Goal: Check status: Check status

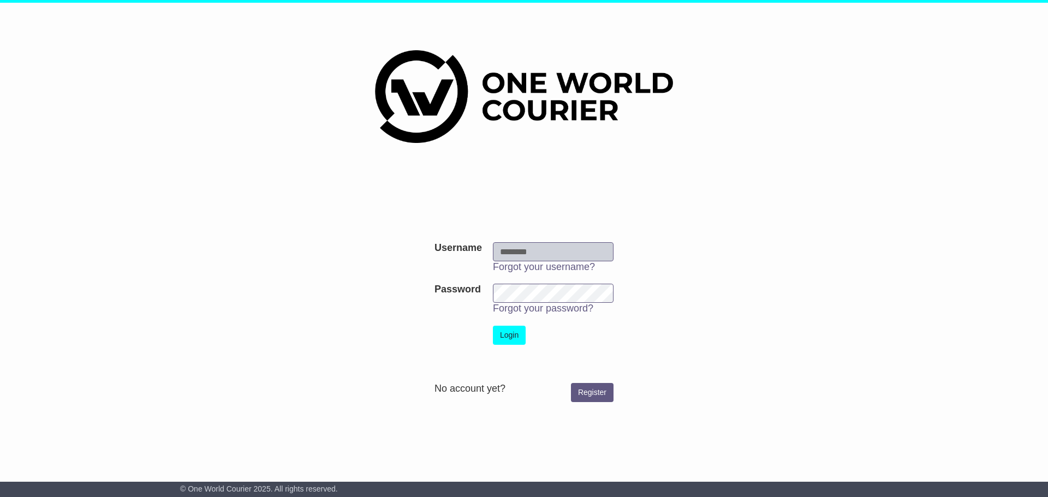
type input "**********"
click at [508, 334] on button "Login" at bounding box center [509, 335] width 33 height 19
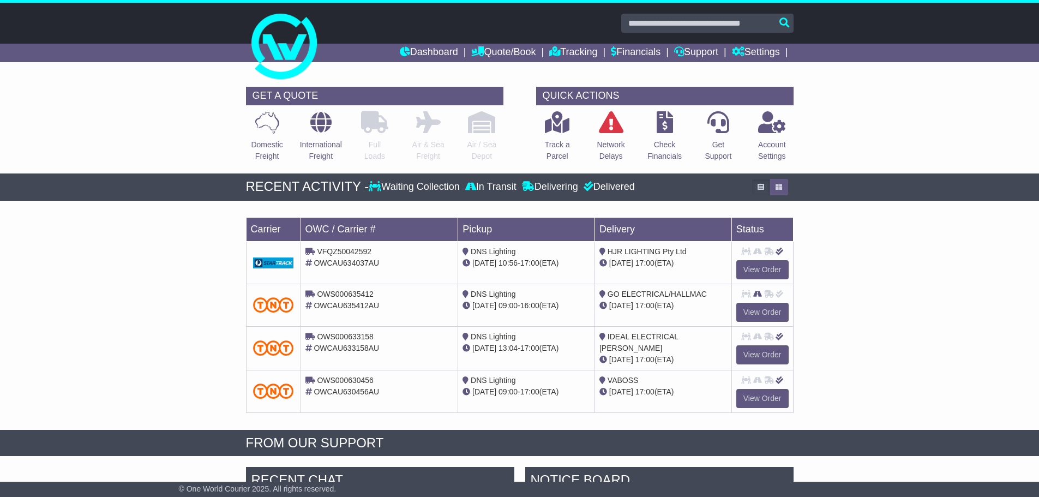
click at [584, 51] on link "Tracking" at bounding box center [573, 53] width 48 height 19
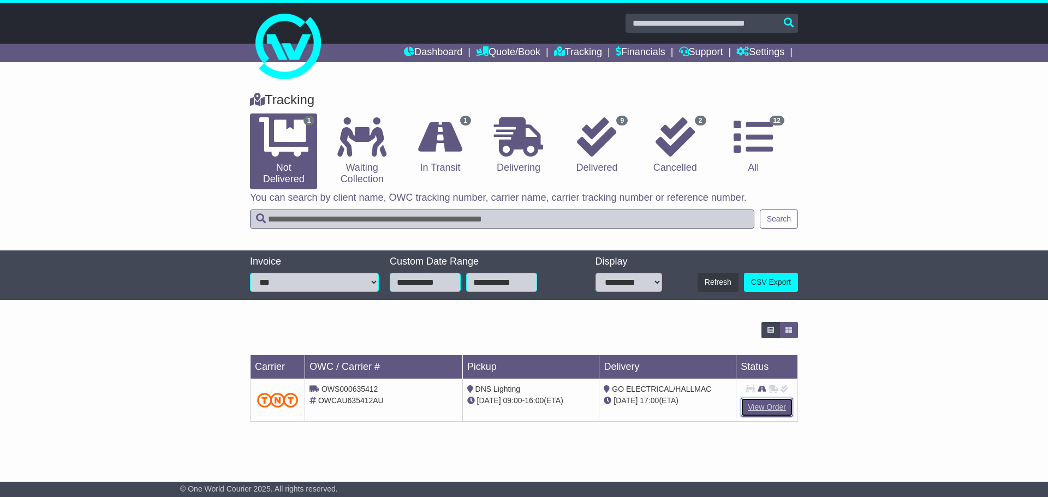
click at [758, 405] on link "View Order" at bounding box center [766, 407] width 52 height 19
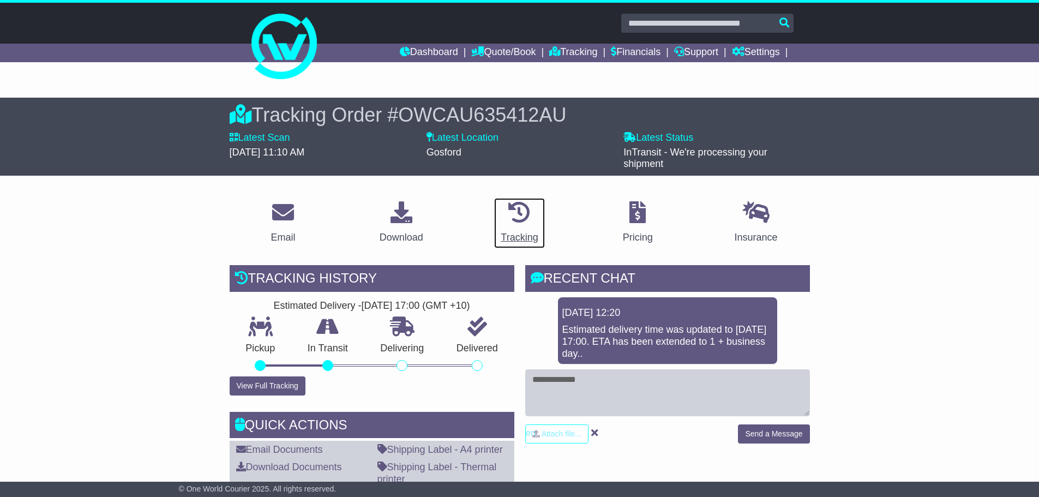
click at [527, 231] on div "Tracking" at bounding box center [519, 237] width 37 height 15
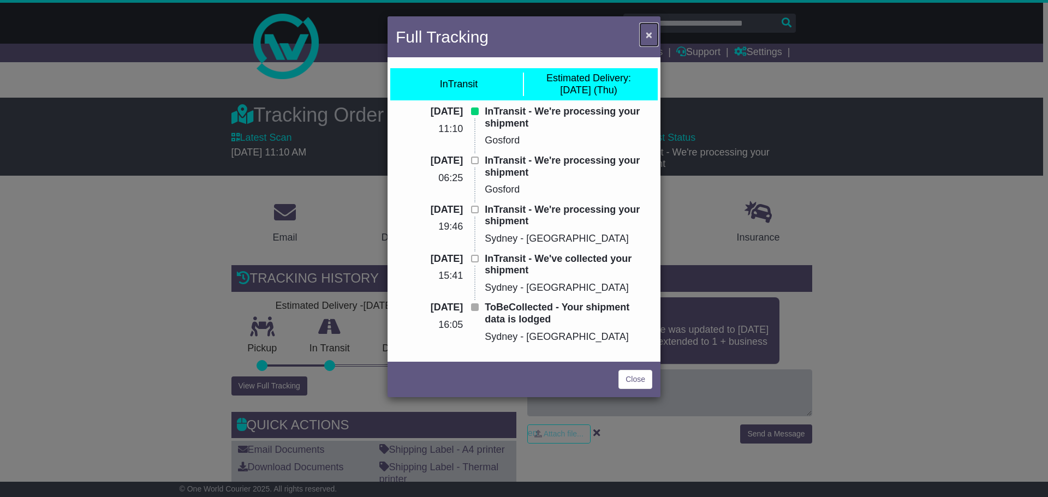
click at [648, 33] on span "×" at bounding box center [648, 34] width 7 height 13
